Goal: Find specific page/section: Find specific page/section

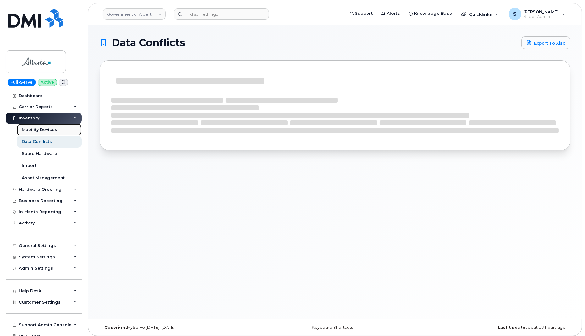
click at [41, 128] on div "Mobility Devices" at bounding box center [39, 130] width 35 height 6
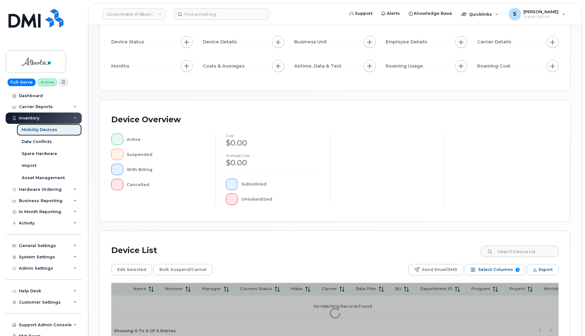
scroll to position [96, 0]
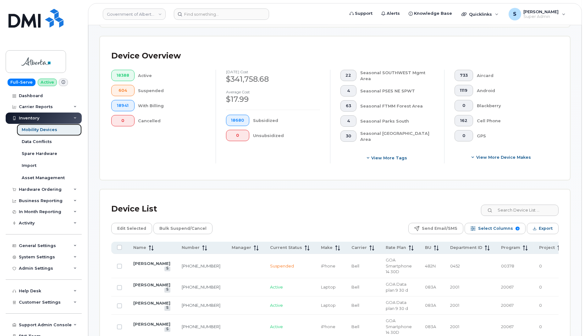
scroll to position [137, 0]
click at [140, 264] on link "[PERSON_NAME]" at bounding box center [151, 262] width 37 height 5
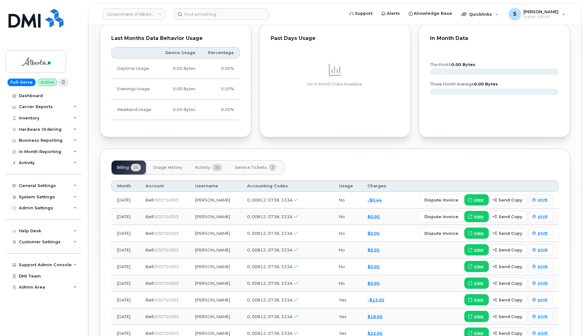
scroll to position [481, 0]
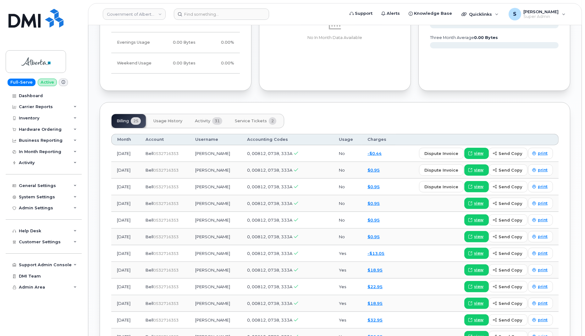
click at [194, 117] on button "Activity 31" at bounding box center [208, 121] width 37 height 14
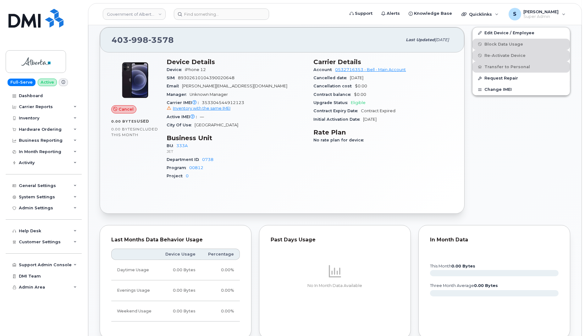
scroll to position [0, 0]
